Goal: Information Seeking & Learning: Learn about a topic

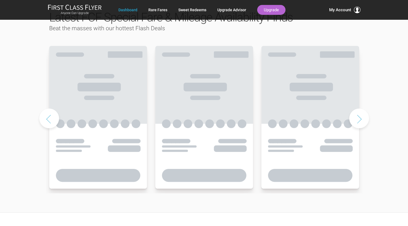
scroll to position [290, 0]
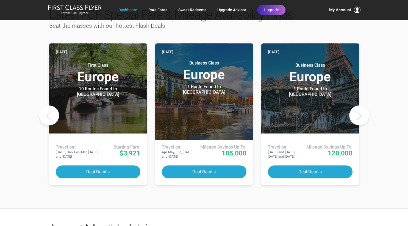
click at [360, 105] on button "Next slide" at bounding box center [359, 115] width 20 height 20
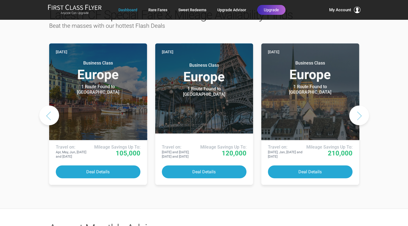
click at [360, 105] on button "Next slide" at bounding box center [359, 115] width 20 height 20
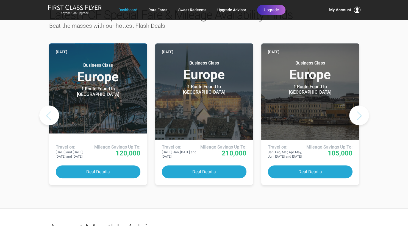
click at [360, 105] on button "Next slide" at bounding box center [359, 115] width 20 height 20
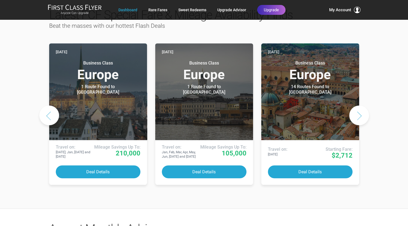
click at [360, 105] on button "Next slide" at bounding box center [359, 115] width 20 height 20
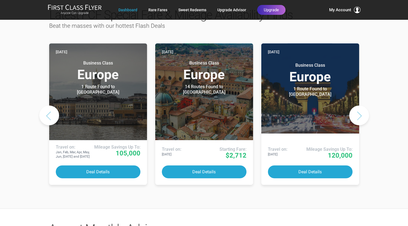
click at [360, 105] on button "Next slide" at bounding box center [359, 115] width 20 height 20
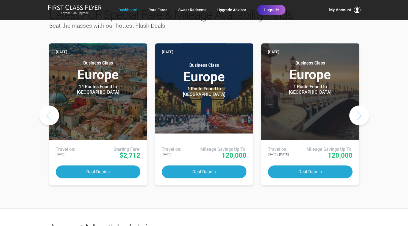
click at [360, 105] on button "Next slide" at bounding box center [359, 115] width 20 height 20
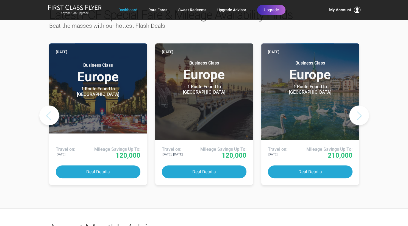
click at [360, 105] on button "Next slide" at bounding box center [359, 115] width 20 height 20
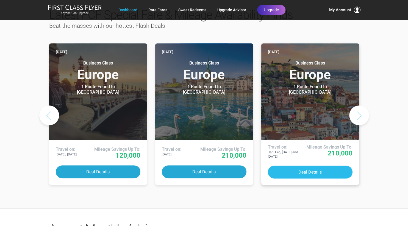
click at [312, 166] on button "Deal Details" at bounding box center [310, 172] width 85 height 13
